Goal: Find specific page/section: Find specific page/section

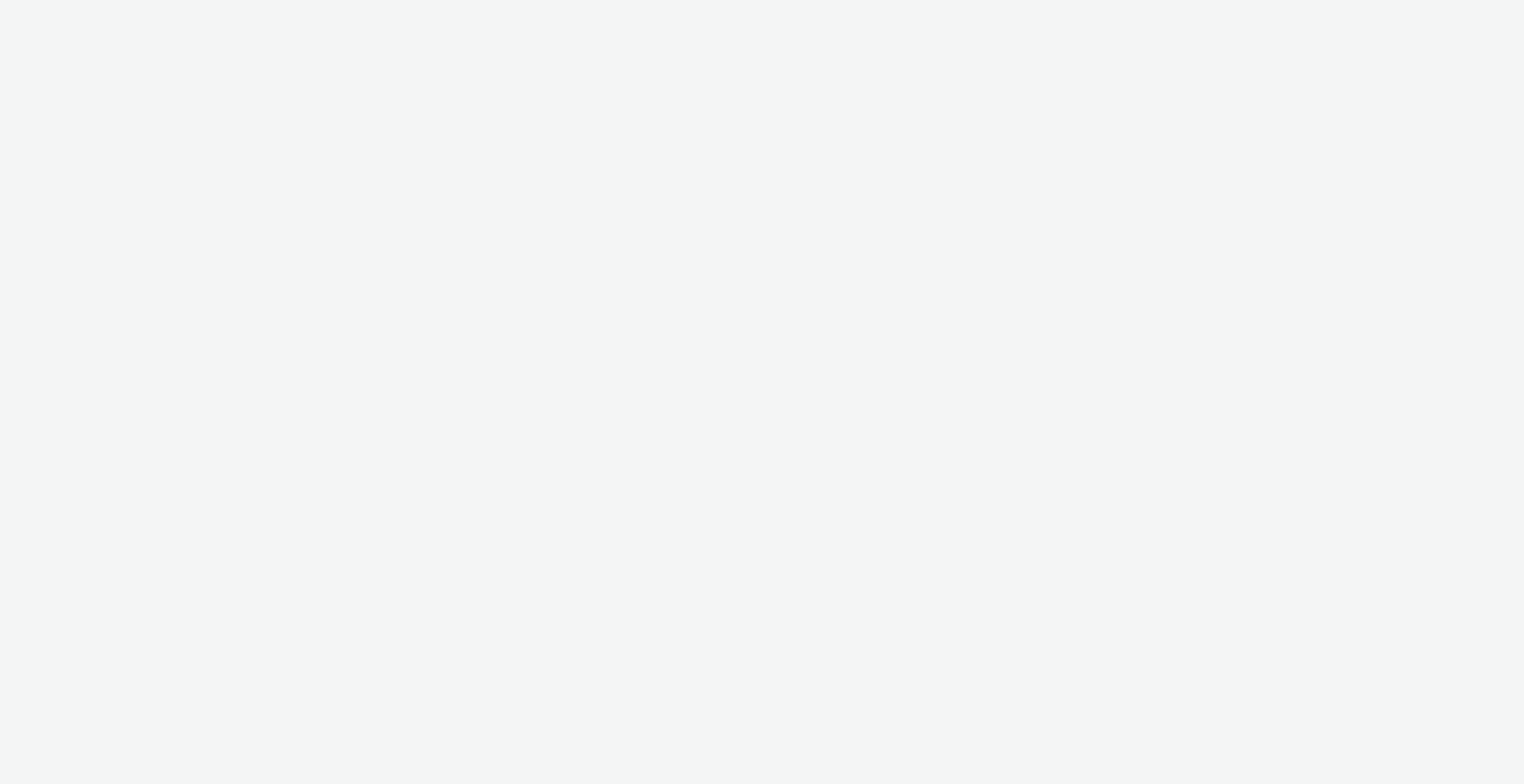
select select "ec8bba8d-6d40-4913-8bcc-46d5198776fd"
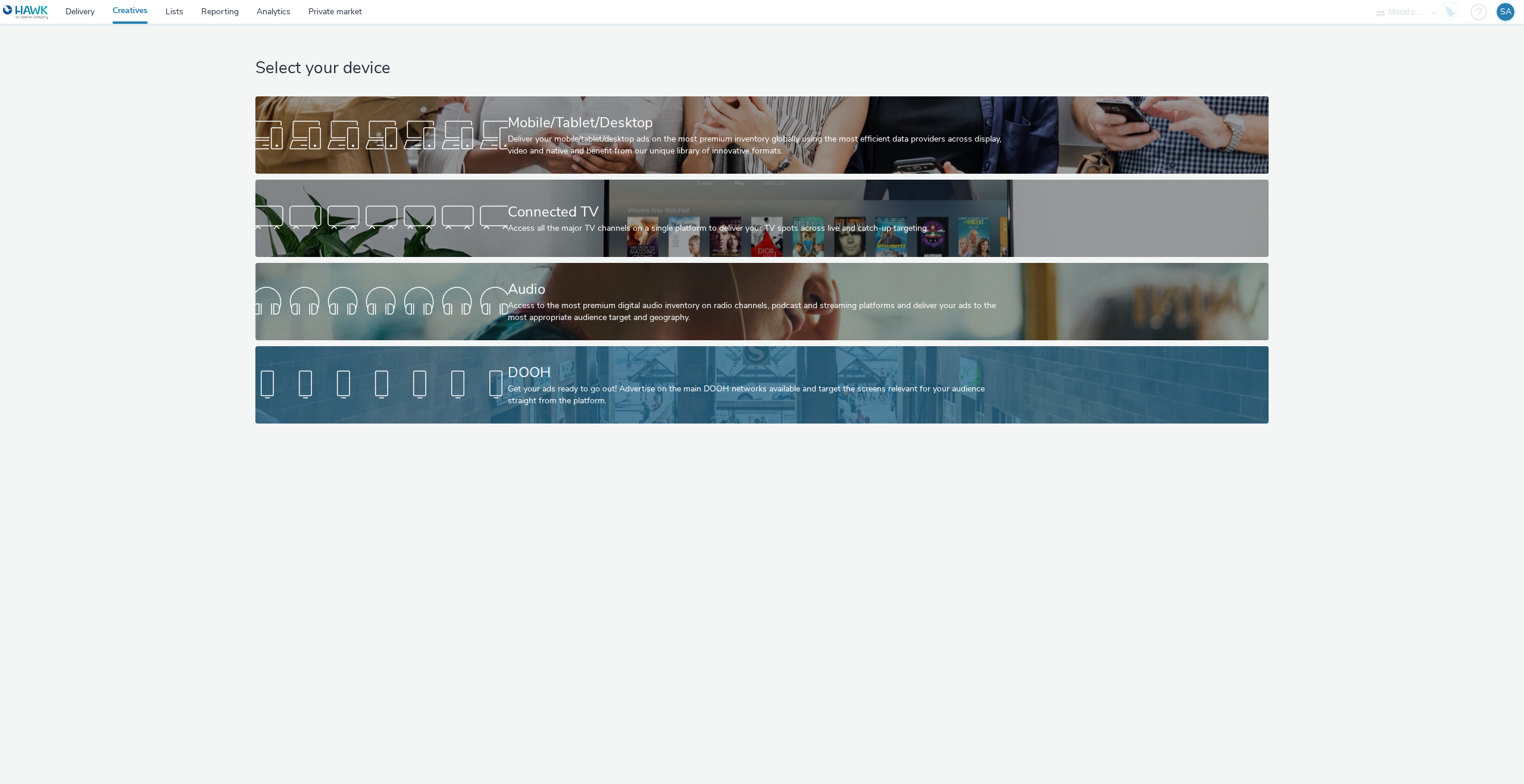
click at [393, 370] on div at bounding box center [381, 385] width 252 height 38
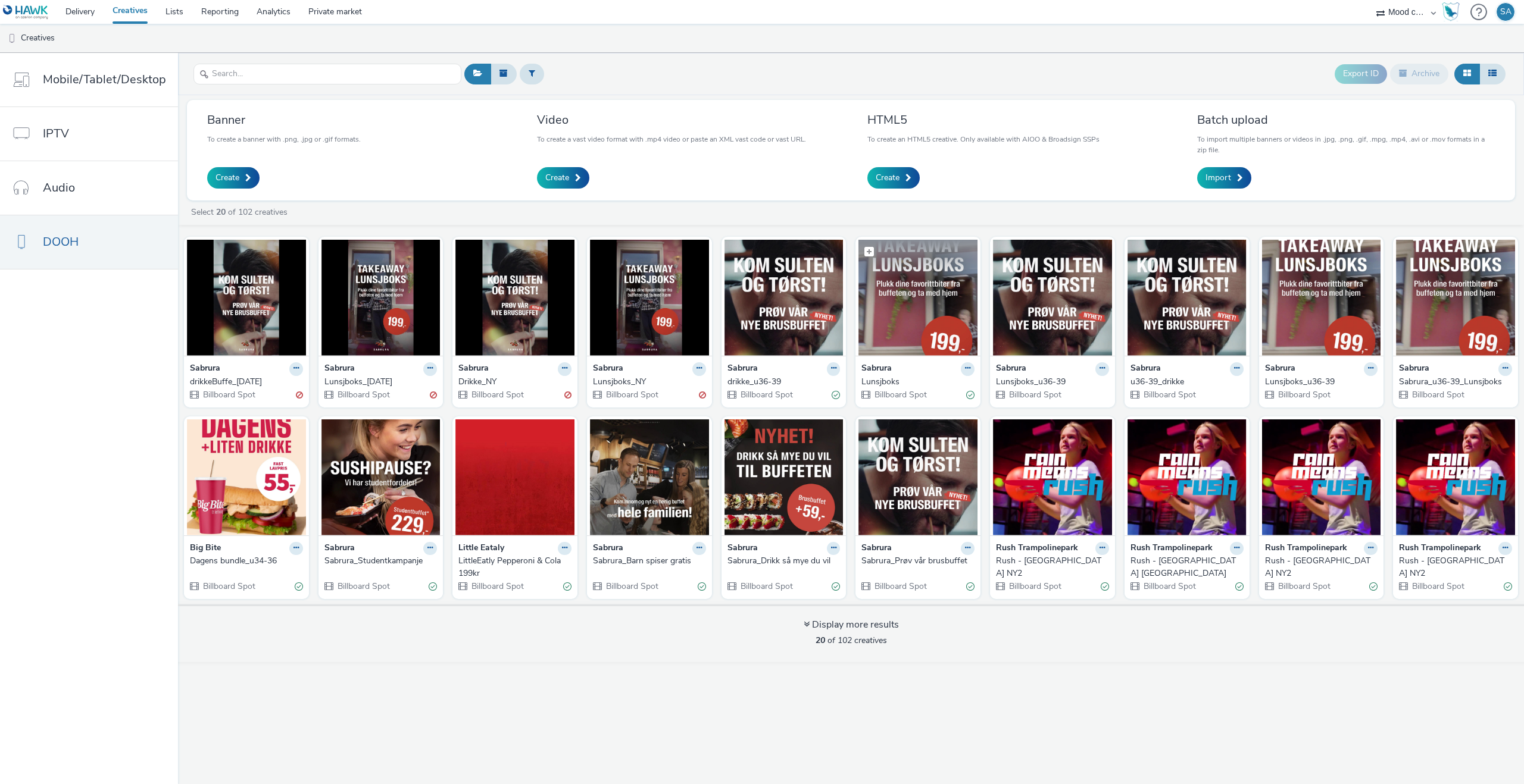
click at [917, 325] on img at bounding box center [917, 298] width 119 height 116
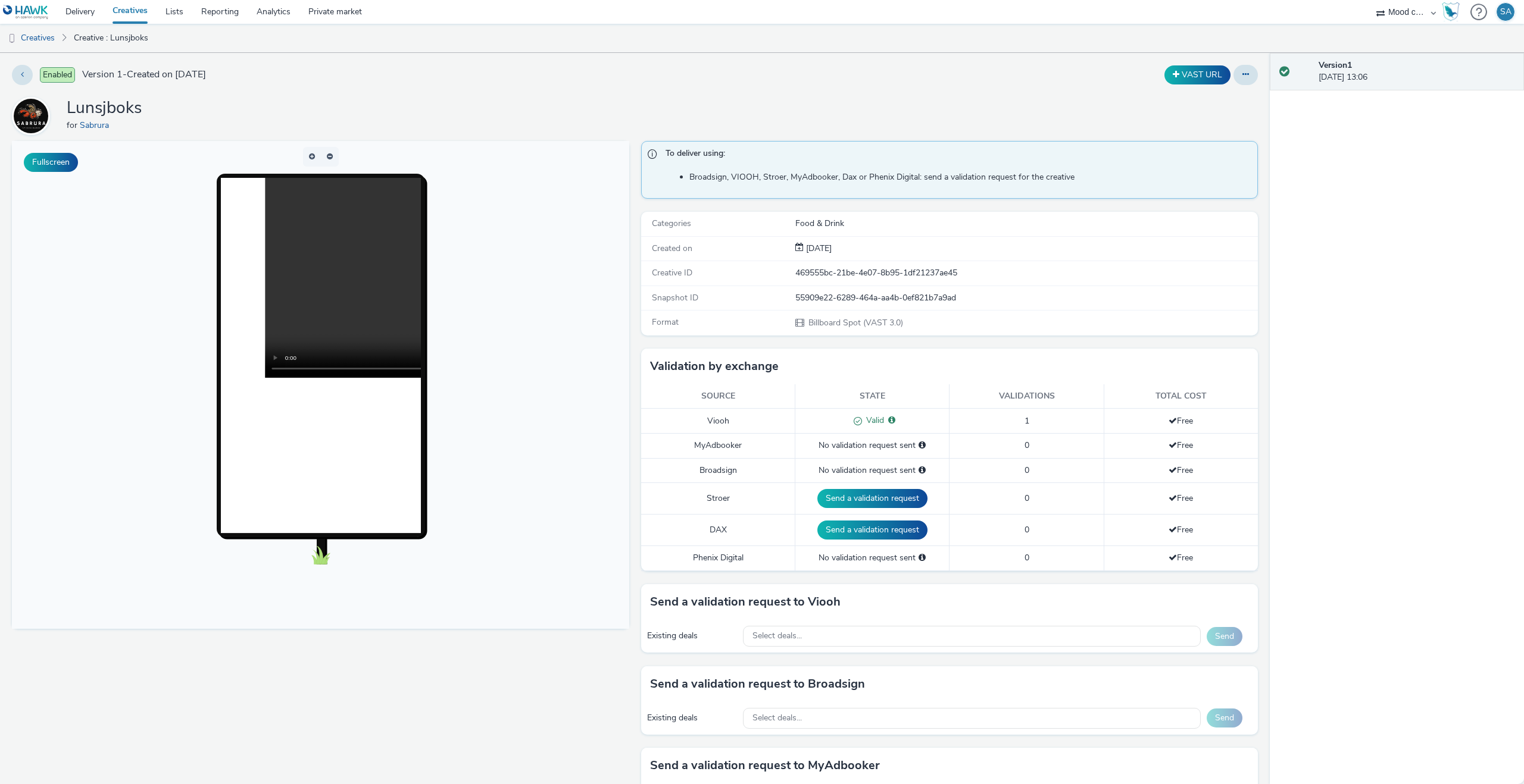
click at [130, 9] on link "Creatives" at bounding box center [130, 12] width 53 height 24
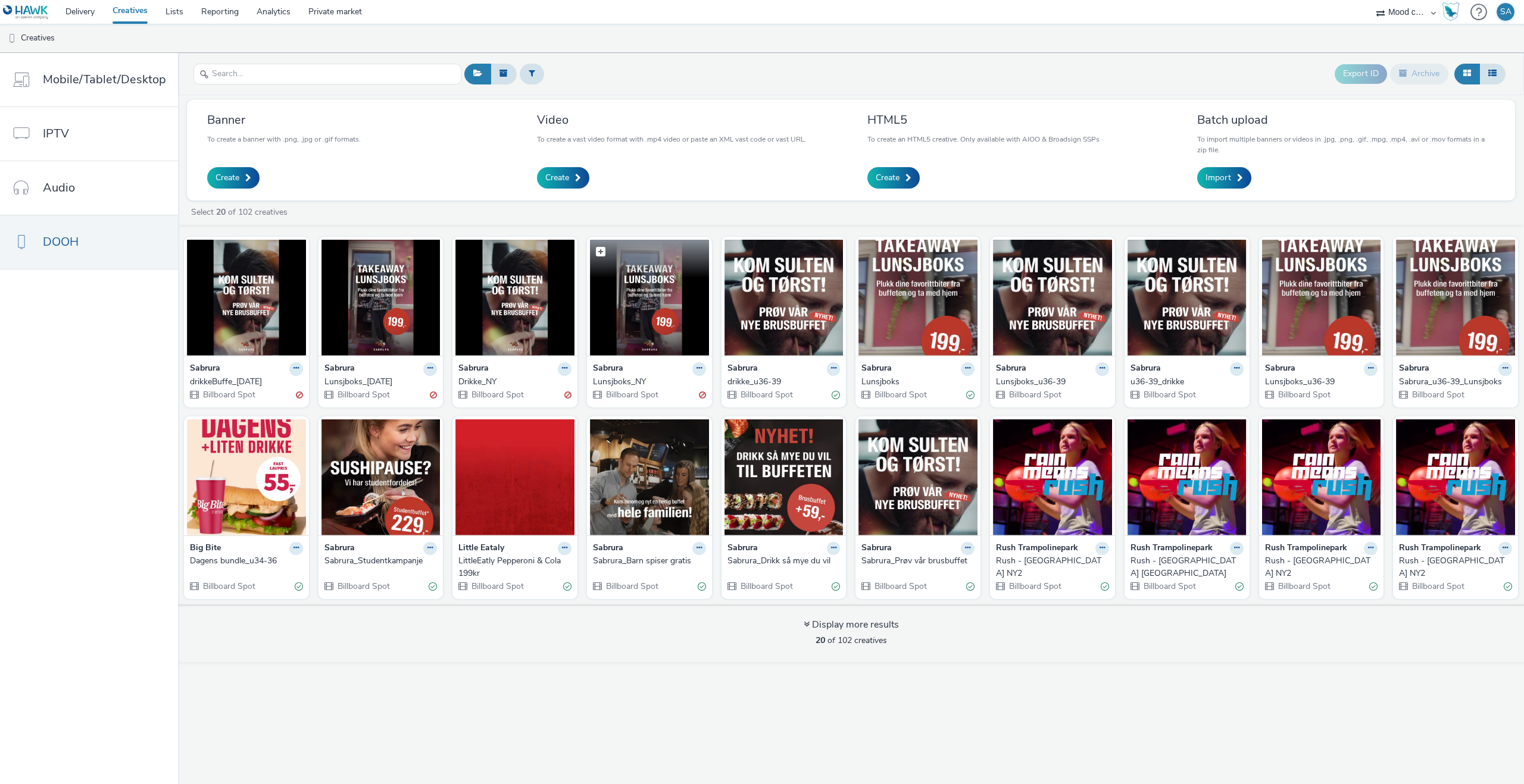
click at [623, 318] on img at bounding box center [649, 298] width 119 height 116
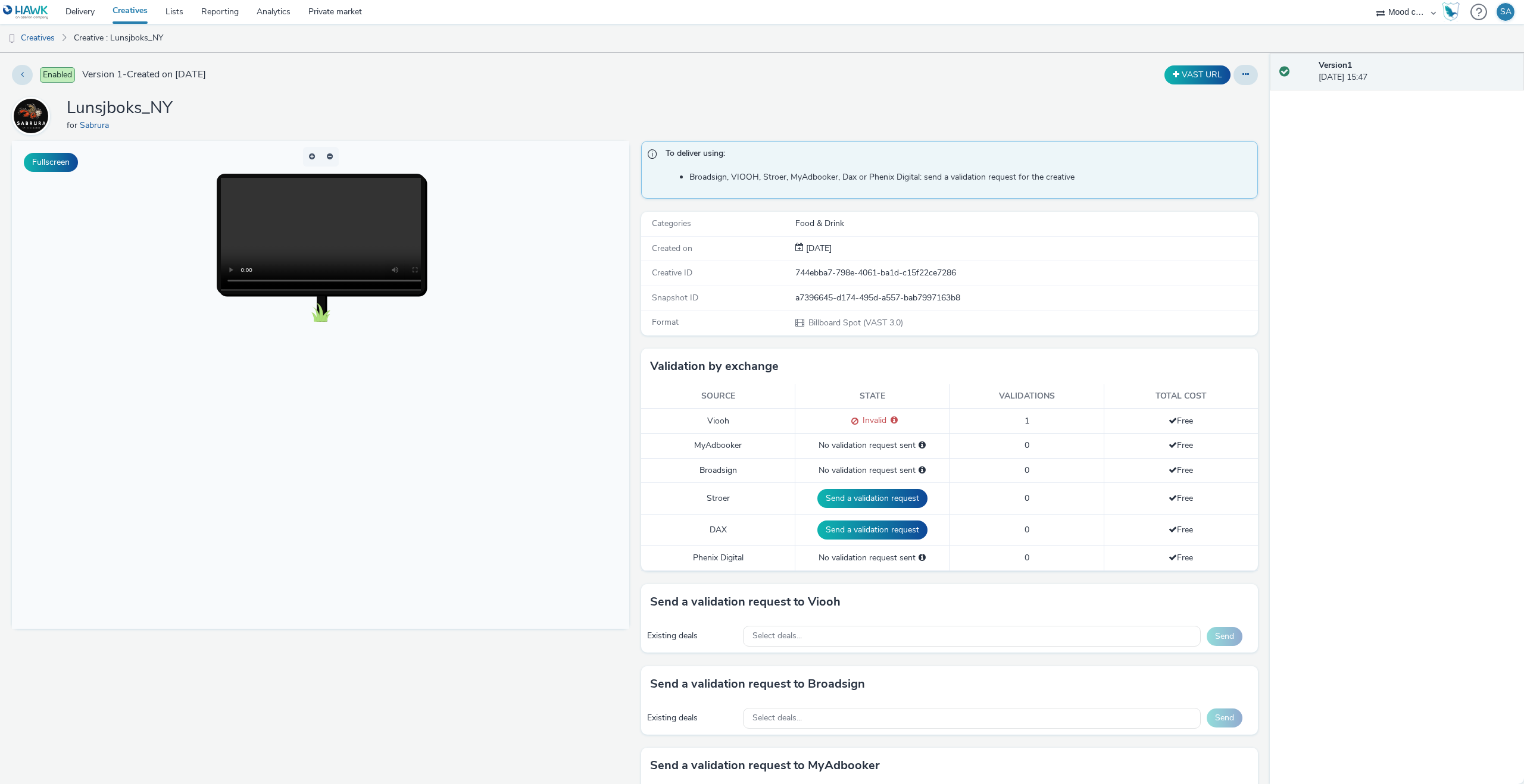
click at [134, 8] on link "Creatives" at bounding box center [130, 12] width 53 height 24
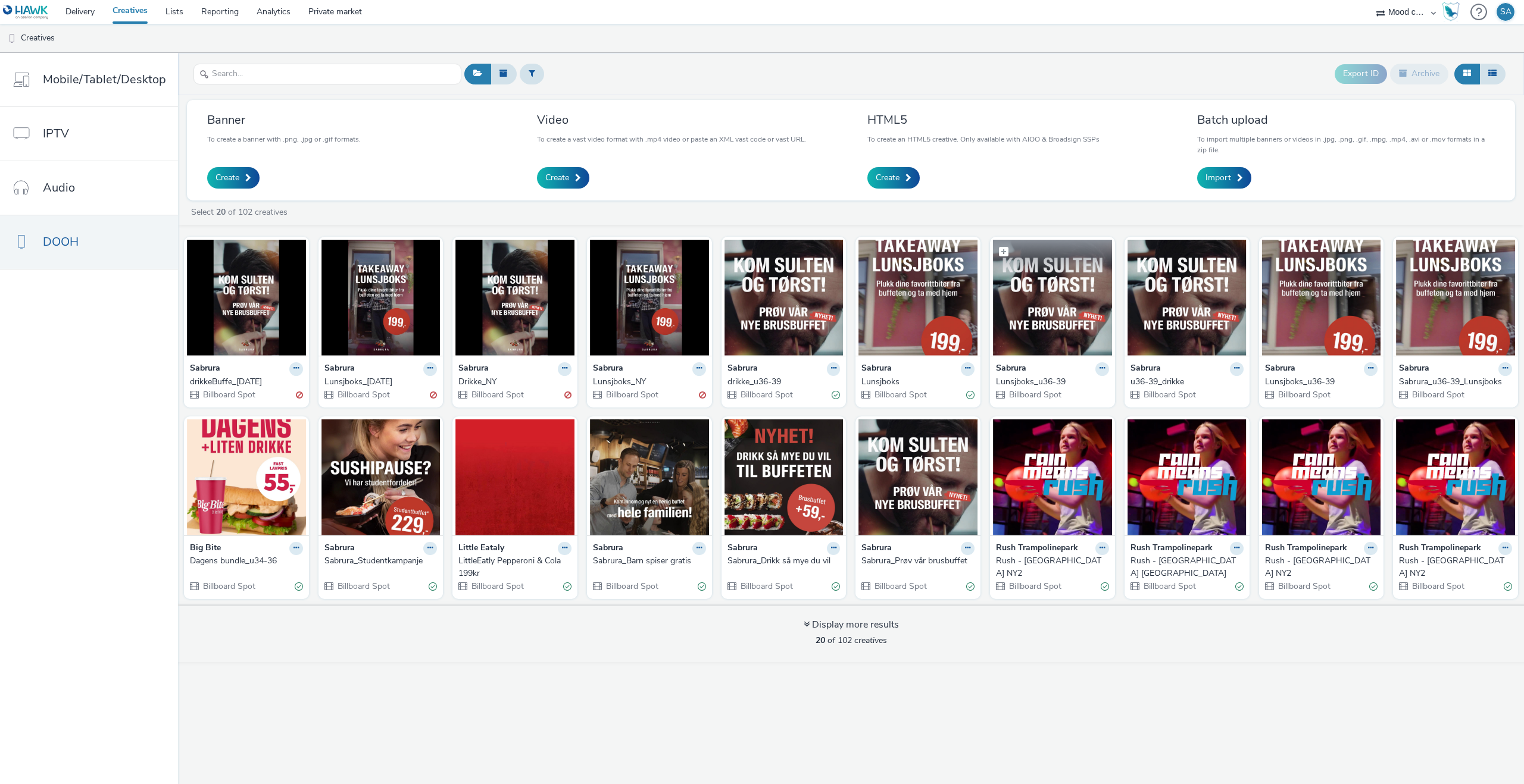
click at [1034, 335] on img at bounding box center [1052, 298] width 119 height 116
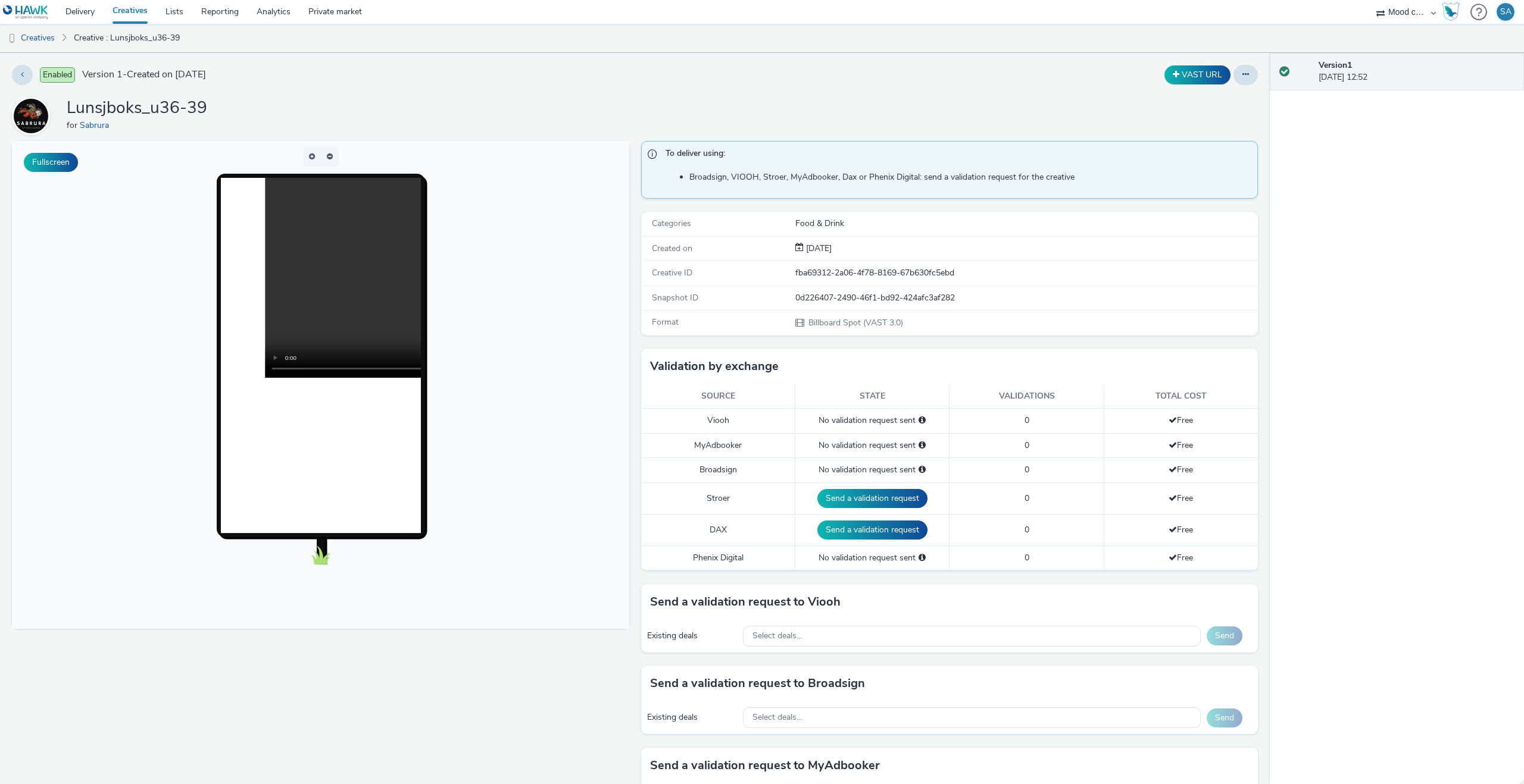
click at [123, 17] on link "Creatives" at bounding box center [130, 12] width 53 height 24
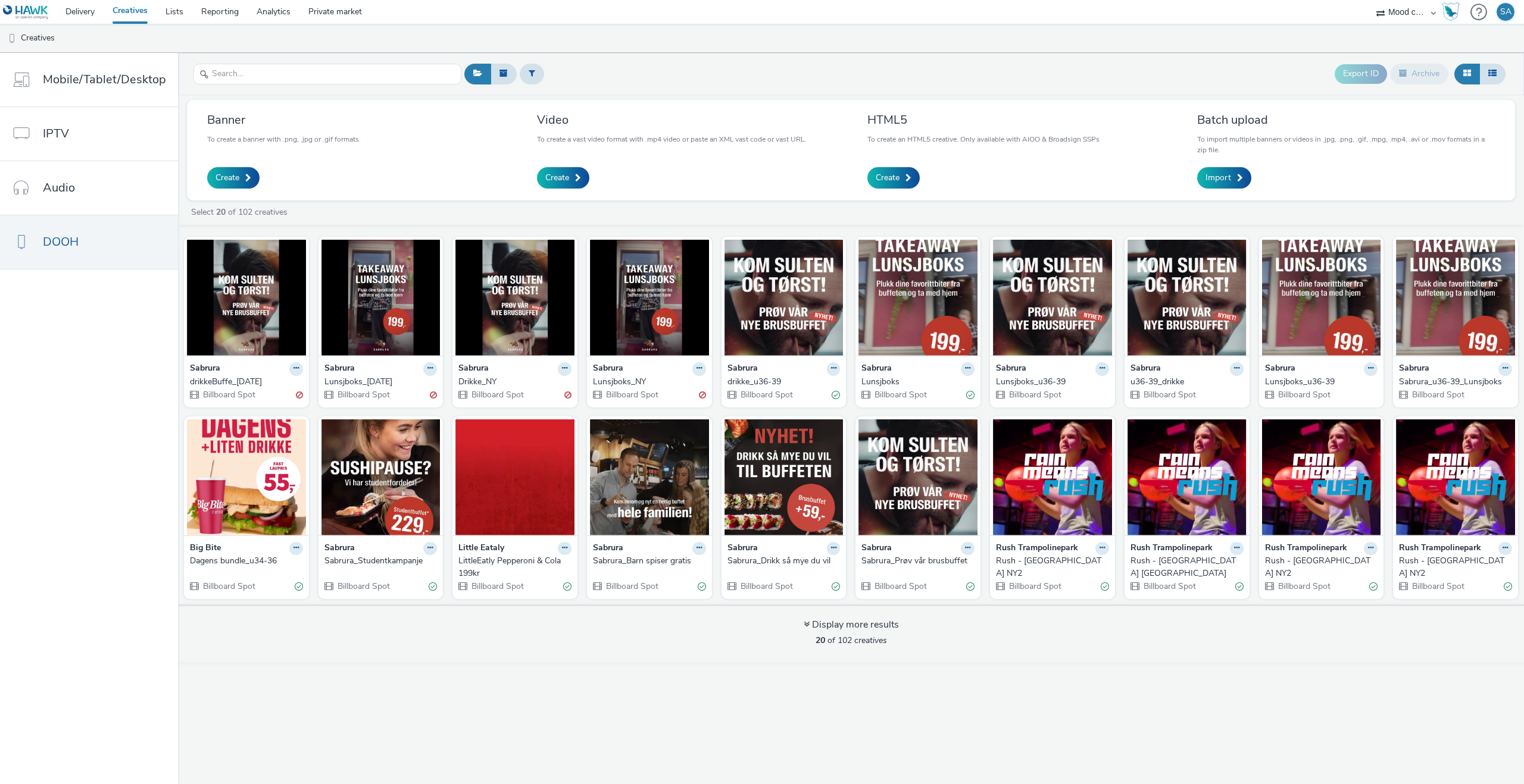
click at [1089, 213] on div "Select 20 of 102 creatives" at bounding box center [853, 213] width 1328 height 12
click at [95, 4] on link "Delivery" at bounding box center [79, 12] width 47 height 24
